Goal: Task Accomplishment & Management: Manage account settings

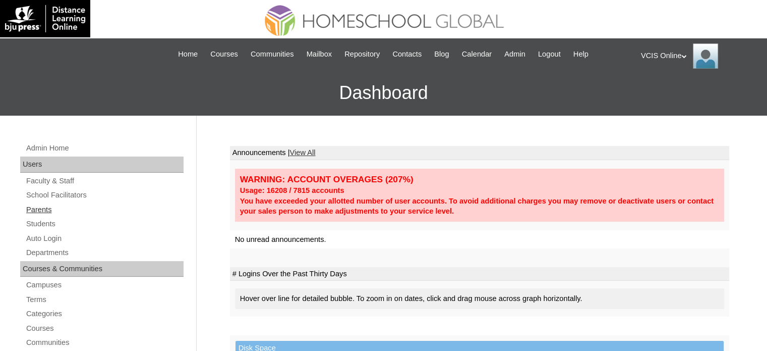
click at [55, 207] on link "Parents" at bounding box center [104, 209] width 158 height 13
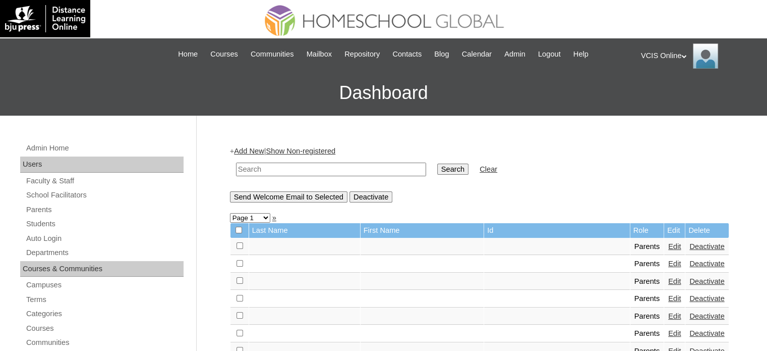
click at [313, 174] on input "text" at bounding box center [331, 169] width 190 height 14
paste input "VCIS024-10A-PA2025"
type input "VCIS024-10A-PA2025"
click at [437, 167] on input "Search" at bounding box center [452, 168] width 31 height 11
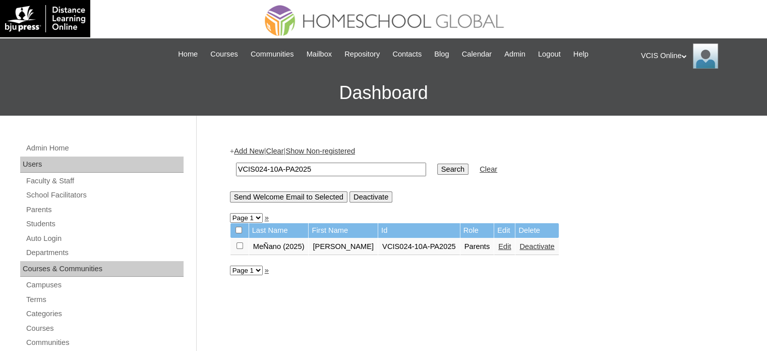
click at [498, 247] on link "Edit" at bounding box center [504, 246] width 13 height 8
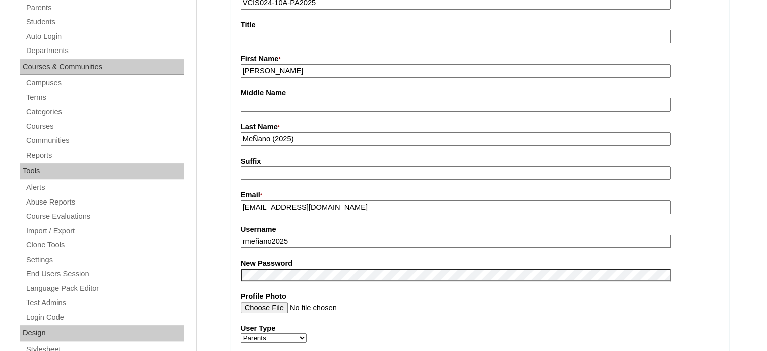
scroll to position [252, 0]
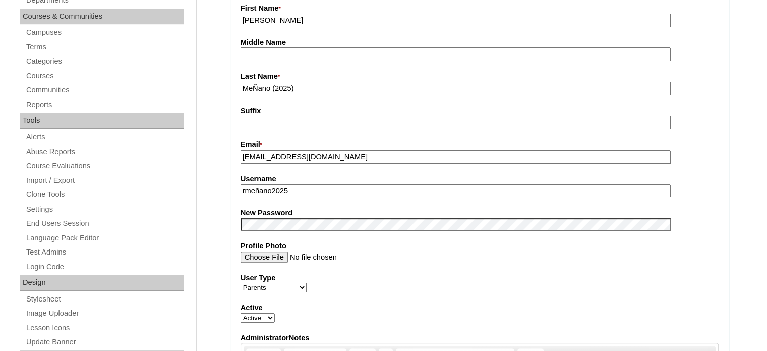
drag, startPoint x: 296, startPoint y: 189, endPoint x: 217, endPoint y: 195, distance: 78.9
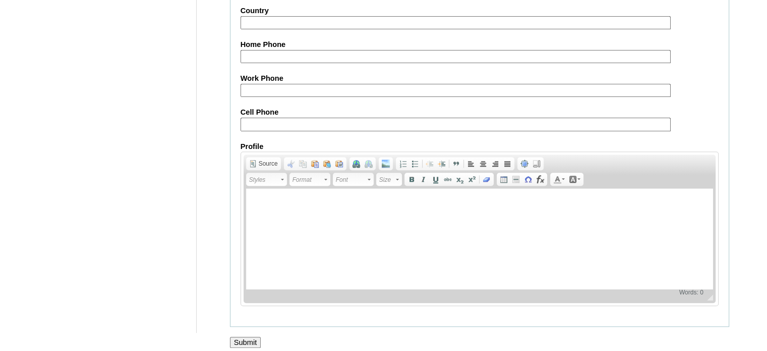
scroll to position [965, 0]
click at [254, 336] on input "Submit" at bounding box center [245, 341] width 31 height 11
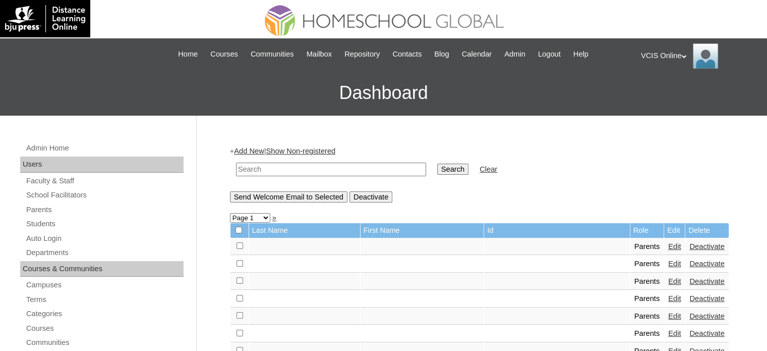
click at [664, 53] on div "VCIS Online My Profile My Settings Logout" at bounding box center [699, 55] width 116 height 25
click at [659, 93] on span "Logout" at bounding box center [659, 95] width 20 height 8
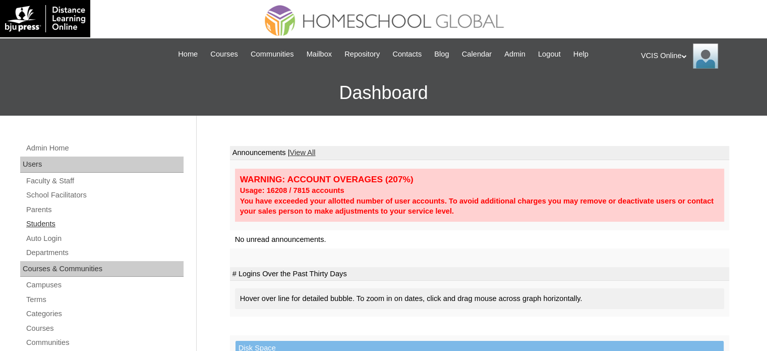
click at [52, 219] on link "Students" at bounding box center [104, 223] width 158 height 13
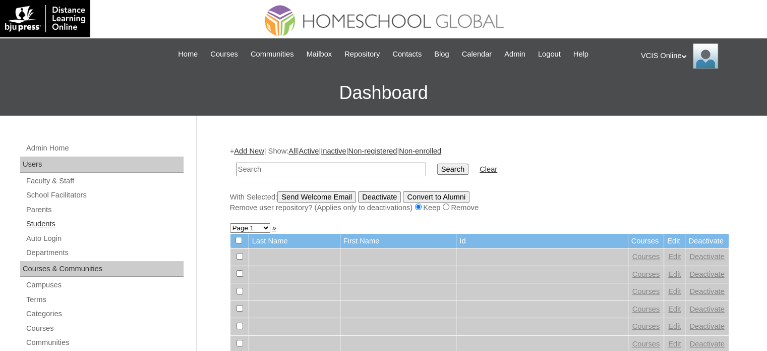
click at [49, 224] on link "Students" at bounding box center [104, 223] width 158 height 13
drag, startPoint x: 0, startPoint y: 0, endPoint x: 313, endPoint y: 165, distance: 353.7
click at [313, 165] on input "text" at bounding box center [331, 169] width 190 height 14
type input "VCIS024-10A-PA2025"
click at [437, 173] on input "Search" at bounding box center [452, 168] width 31 height 11
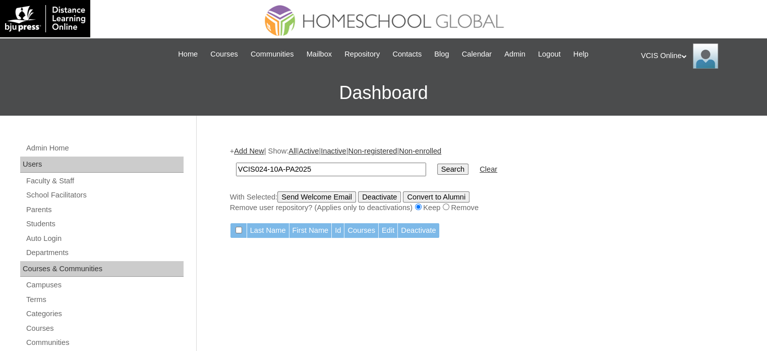
drag, startPoint x: 205, startPoint y: 170, endPoint x: 197, endPoint y: 171, distance: 8.1
click at [437, 172] on input "Search" at bounding box center [452, 168] width 31 height 11
click at [54, 225] on link "Students" at bounding box center [104, 223] width 158 height 13
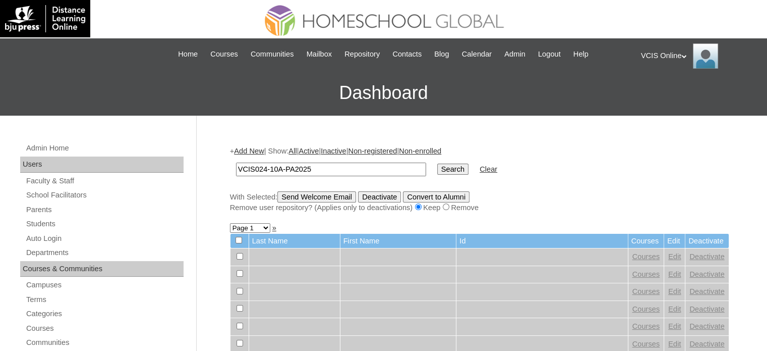
type input "VCIS024-10A-PA2025"
click at [437, 172] on input "Search" at bounding box center [452, 168] width 31 height 11
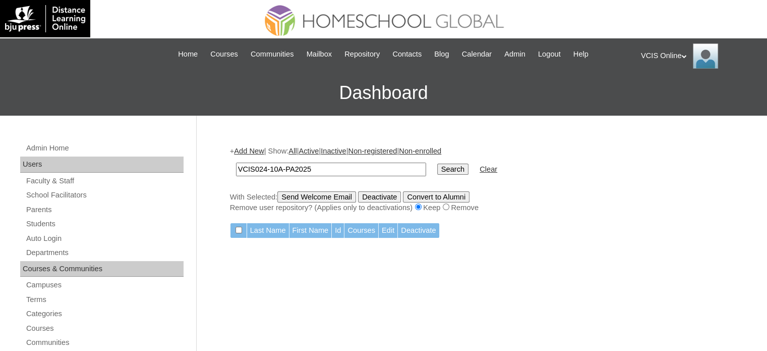
click at [437, 166] on input "Search" at bounding box center [452, 168] width 31 height 11
click at [256, 150] on link "Add New" at bounding box center [249, 151] width 30 height 8
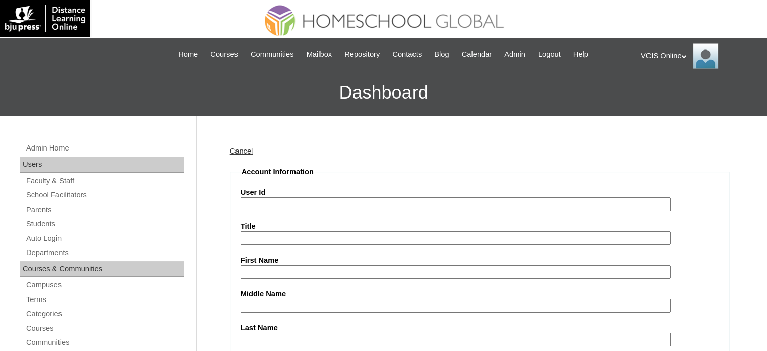
click at [291, 198] on input "User Id" at bounding box center [456, 204] width 430 height 14
paste input "VCIS024-10A-PA2025"
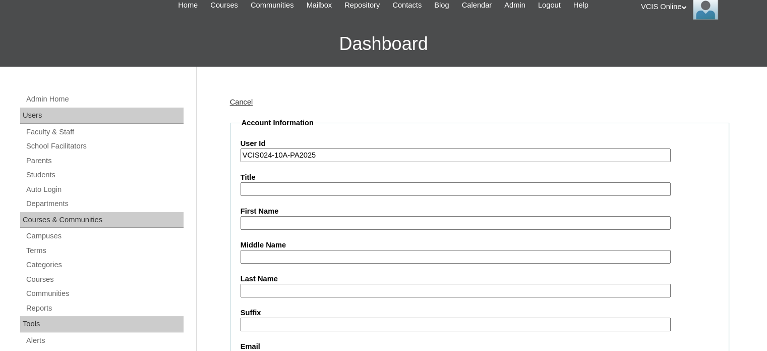
scroll to position [101, 0]
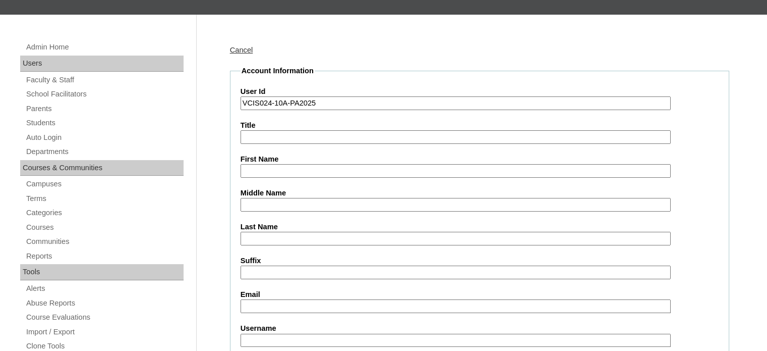
type input "VCIS024-10A-PA2025"
click at [269, 164] on input "First Name" at bounding box center [456, 171] width 430 height 14
paste input "[PERSON_NAME]"
type input "[PERSON_NAME]"
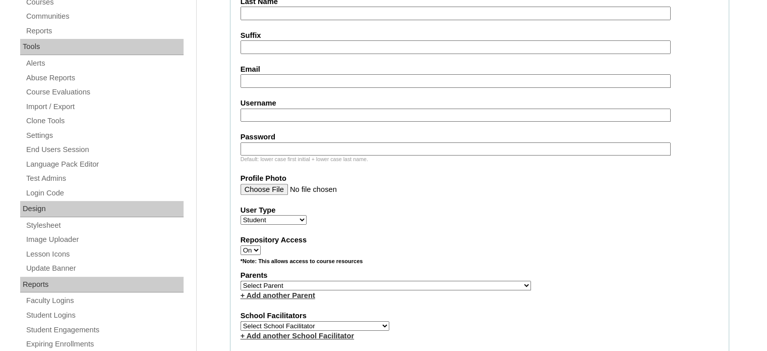
scroll to position [202, 0]
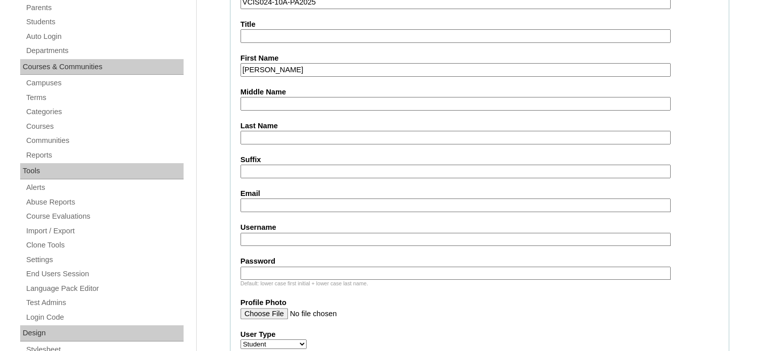
click at [285, 135] on input "Last Name" at bounding box center [456, 138] width 430 height 14
paste input "MeÑano"
type input "MeÑano"
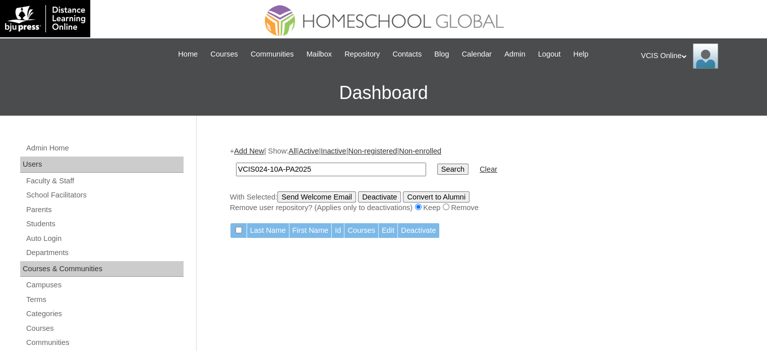
click at [672, 54] on div "VCIS Online My Profile My Settings Logout" at bounding box center [699, 55] width 116 height 25
click at [667, 93] on span "Logout" at bounding box center [659, 95] width 20 height 8
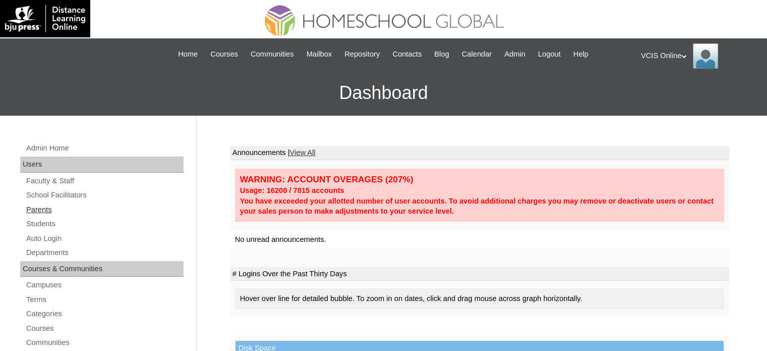
click at [42, 211] on link "Parents" at bounding box center [104, 209] width 158 height 13
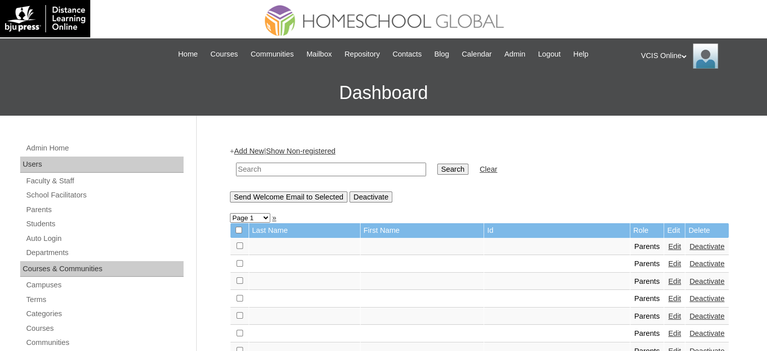
drag, startPoint x: 277, startPoint y: 168, endPoint x: 295, endPoint y: 169, distance: 17.7
click at [277, 168] on input "text" at bounding box center [331, 169] width 190 height 14
paste input "VCIS024-10A-PA2025"
type input "VCIS024-10A-PA2025"
click at [437, 166] on input "Search" at bounding box center [452, 168] width 31 height 11
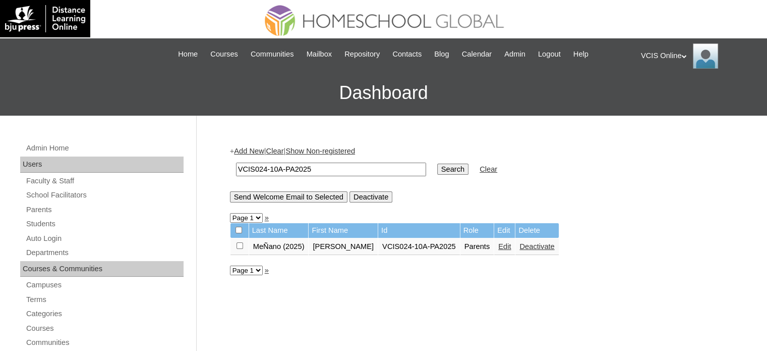
click at [498, 248] on link "Edit" at bounding box center [504, 246] width 13 height 8
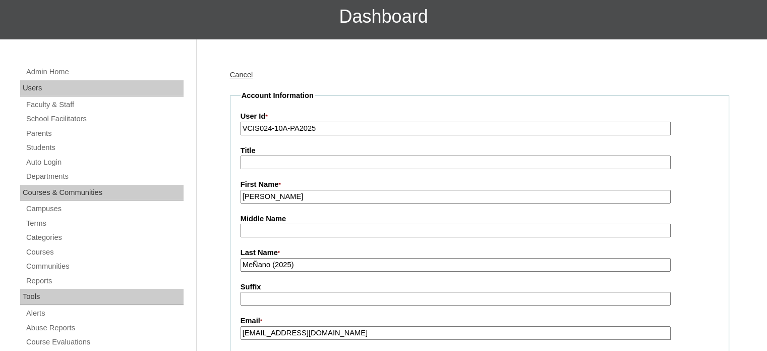
scroll to position [101, 0]
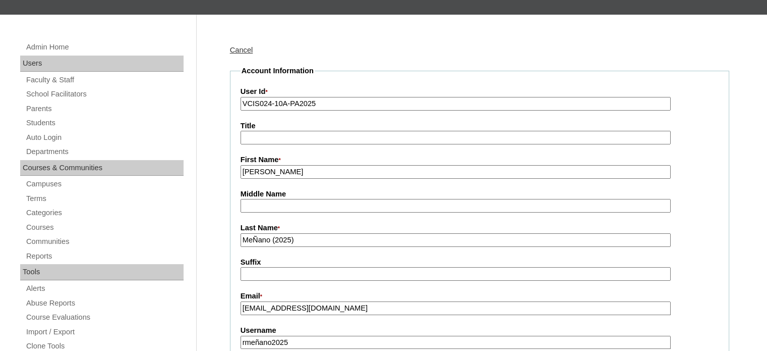
click at [258, 238] on input "MeÑano (2025)" at bounding box center [456, 240] width 430 height 14
paste input "ñ"
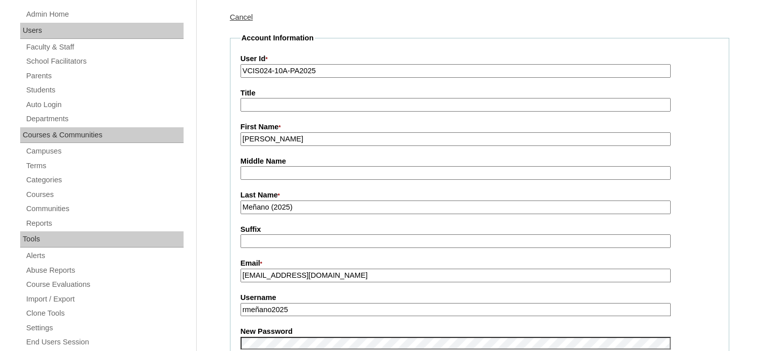
scroll to position [202, 0]
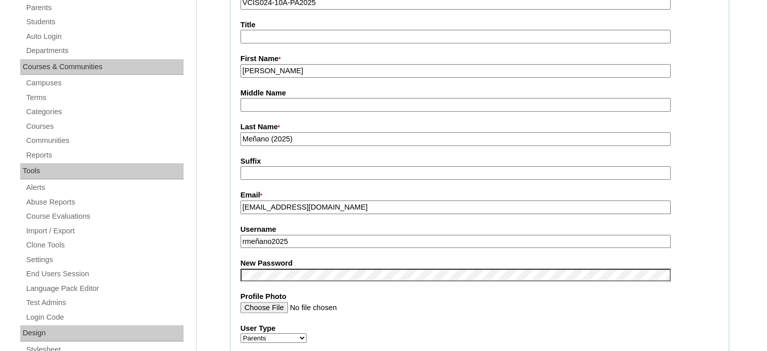
type input "Meñano (2025)"
click at [309, 239] on input "rmeñano2025" at bounding box center [456, 242] width 430 height 14
drag, startPoint x: 297, startPoint y: 237, endPoint x: 303, endPoint y: 237, distance: 5.6
click at [297, 238] on input "rmeñano2025" at bounding box center [456, 242] width 430 height 14
click at [317, 239] on input "rmeñano2025" at bounding box center [456, 242] width 430 height 14
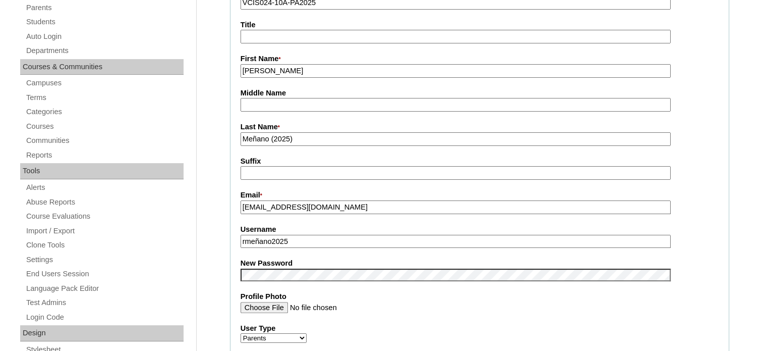
type input "rmeñano2025"
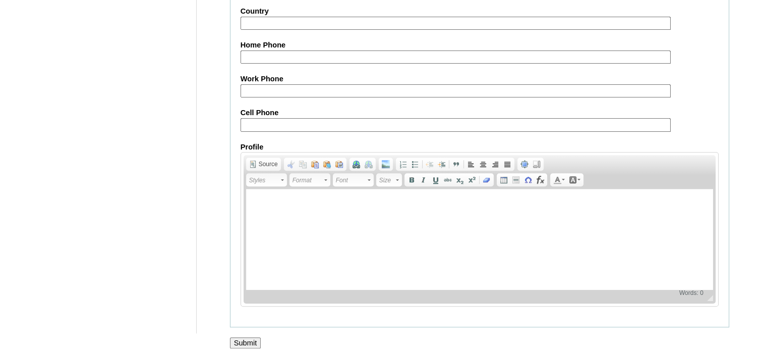
scroll to position [965, 0]
click at [238, 336] on input "Submit" at bounding box center [245, 341] width 31 height 11
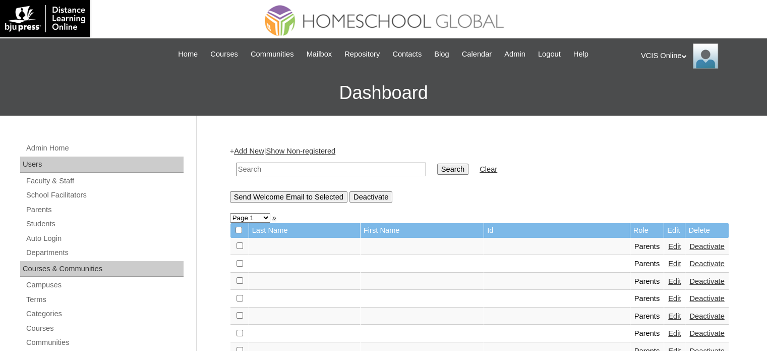
click at [676, 58] on div "VCIS Online My Profile My Settings Logout" at bounding box center [699, 55] width 116 height 25
click at [654, 95] on span "Logout" at bounding box center [659, 95] width 20 height 8
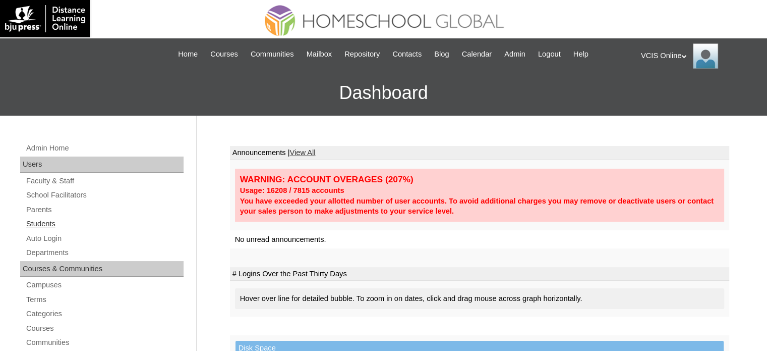
click at [57, 220] on link "Students" at bounding box center [104, 223] width 158 height 13
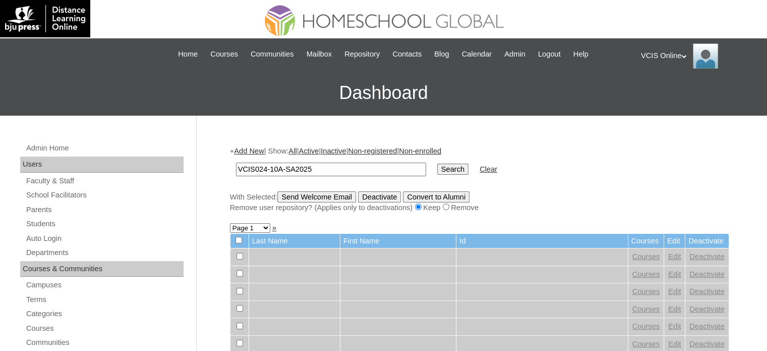
type input "VCIS024-10A-SA2025"
click at [437, 168] on input "Search" at bounding box center [452, 168] width 31 height 11
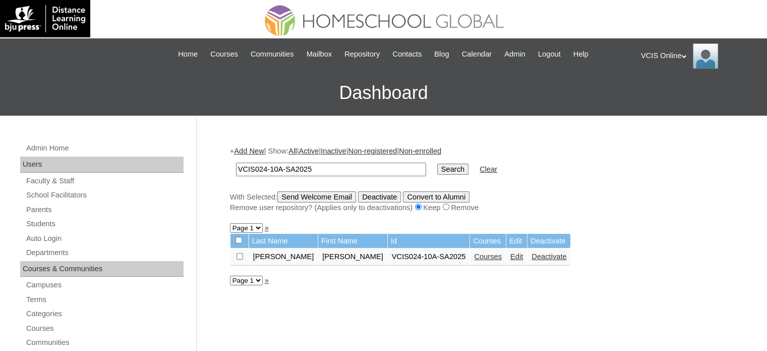
click at [511, 258] on link "Edit" at bounding box center [517, 256] width 13 height 8
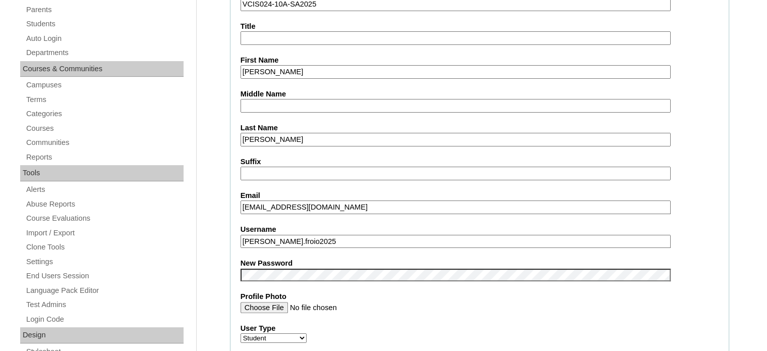
scroll to position [202, 0]
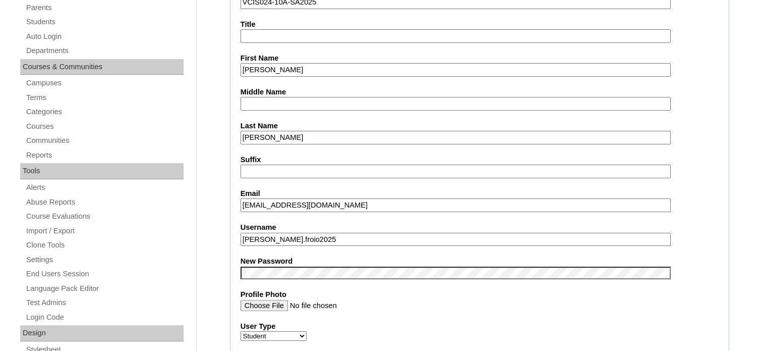
click at [360, 203] on input "[EMAIL_ADDRESS][DOMAIN_NAME]" at bounding box center [456, 205] width 430 height 14
click at [325, 235] on input "[PERSON_NAME].froio2025" at bounding box center [456, 240] width 430 height 14
type input "[PERSON_NAME].froio2025"
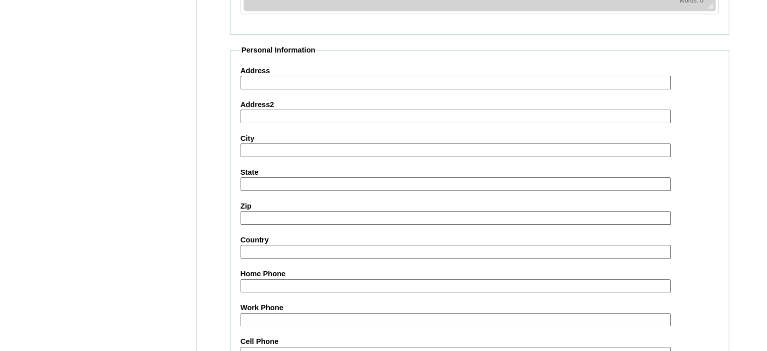
scroll to position [1185, 0]
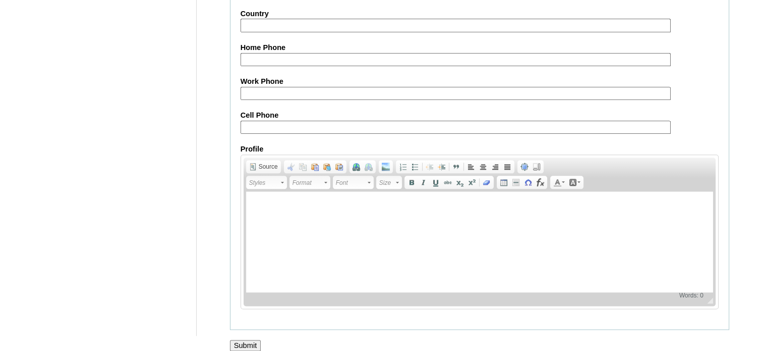
click at [252, 340] on input "Submit" at bounding box center [245, 345] width 31 height 11
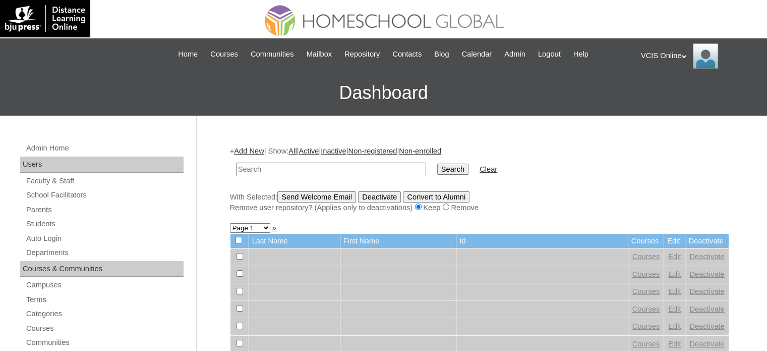
click at [669, 50] on div "VCIS Online My Profile My Settings Logout" at bounding box center [699, 55] width 116 height 25
click at [660, 93] on span "Logout" at bounding box center [659, 95] width 20 height 8
